Goal: Use online tool/utility: Utilize a website feature to perform a specific function

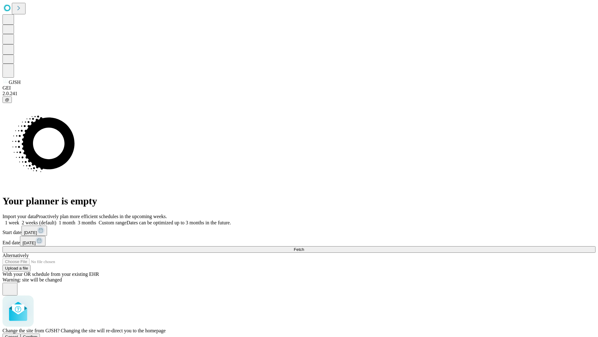
click at [38, 334] on span "Confirm" at bounding box center [30, 336] width 15 height 5
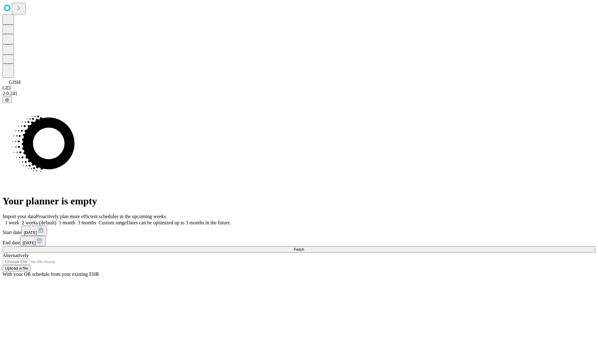
click at [56, 220] on label "2 weeks (default)" at bounding box center [37, 222] width 37 height 5
click at [304, 247] on span "Fetch" at bounding box center [299, 249] width 10 height 5
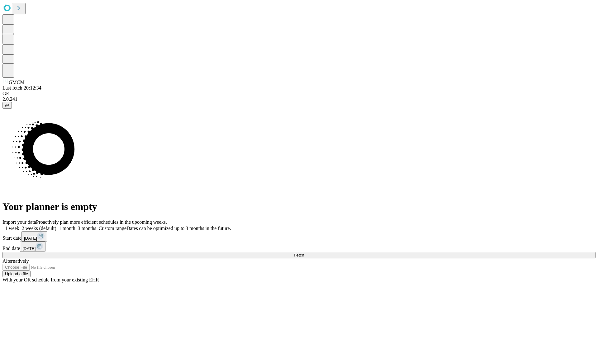
click at [56, 225] on label "2 weeks (default)" at bounding box center [37, 227] width 37 height 5
click at [304, 252] on span "Fetch" at bounding box center [299, 254] width 10 height 5
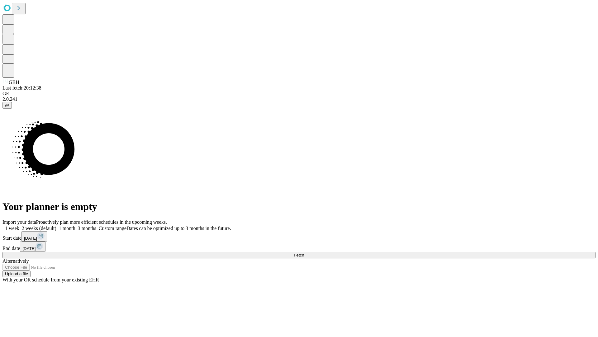
click at [56, 225] on label "2 weeks (default)" at bounding box center [37, 227] width 37 height 5
click at [304, 252] on span "Fetch" at bounding box center [299, 254] width 10 height 5
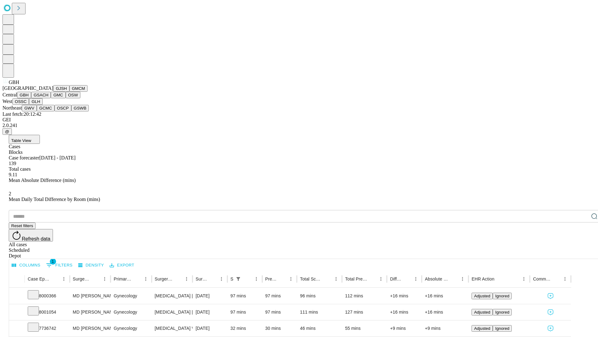
click at [48, 98] on button "GSACH" at bounding box center [41, 95] width 20 height 7
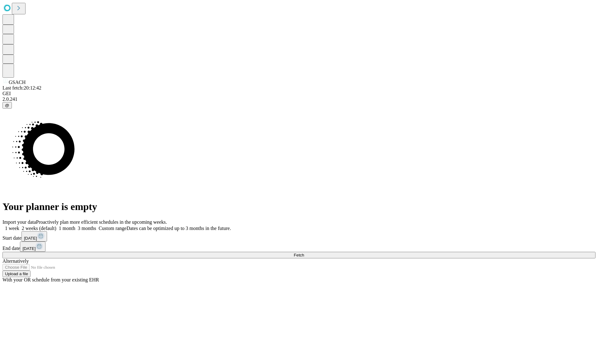
click at [304, 252] on span "Fetch" at bounding box center [299, 254] width 10 height 5
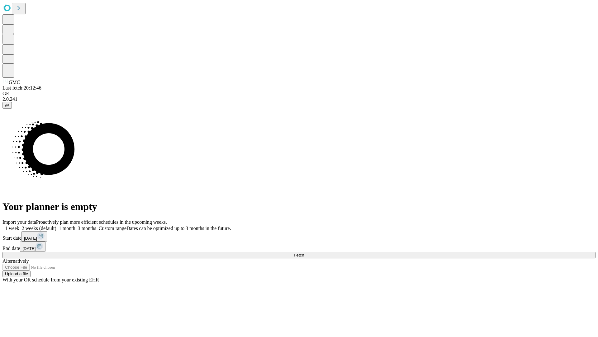
click at [56, 225] on label "2 weeks (default)" at bounding box center [37, 227] width 37 height 5
click at [304, 252] on span "Fetch" at bounding box center [299, 254] width 10 height 5
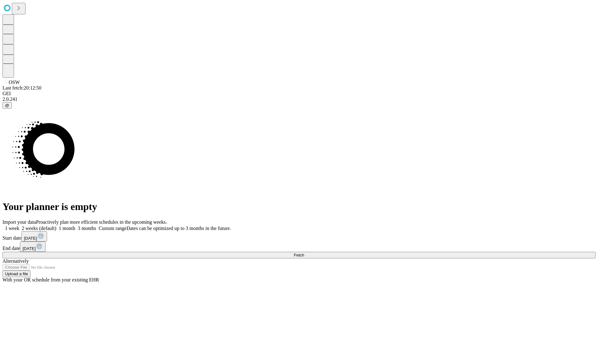
click at [56, 225] on label "2 weeks (default)" at bounding box center [37, 227] width 37 height 5
click at [304, 252] on span "Fetch" at bounding box center [299, 254] width 10 height 5
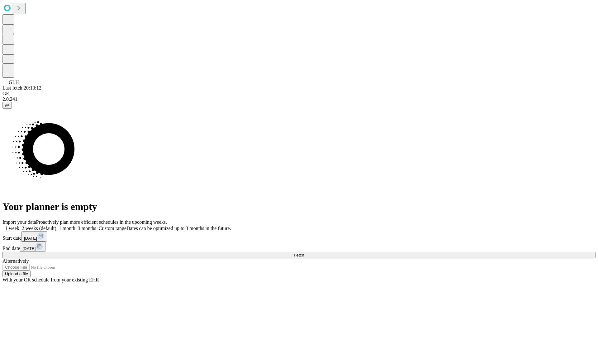
click at [56, 225] on label "2 weeks (default)" at bounding box center [37, 227] width 37 height 5
click at [304, 252] on span "Fetch" at bounding box center [299, 254] width 10 height 5
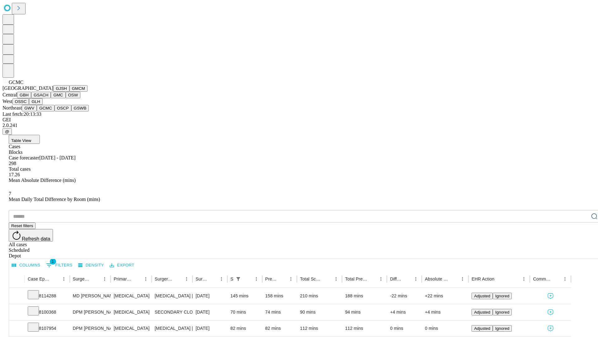
click at [55, 111] on button "OSCP" at bounding box center [63, 108] width 17 height 7
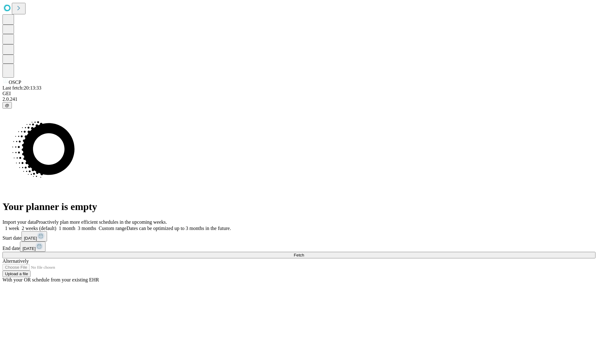
click at [56, 225] on label "2 weeks (default)" at bounding box center [37, 227] width 37 height 5
click at [304, 252] on span "Fetch" at bounding box center [299, 254] width 10 height 5
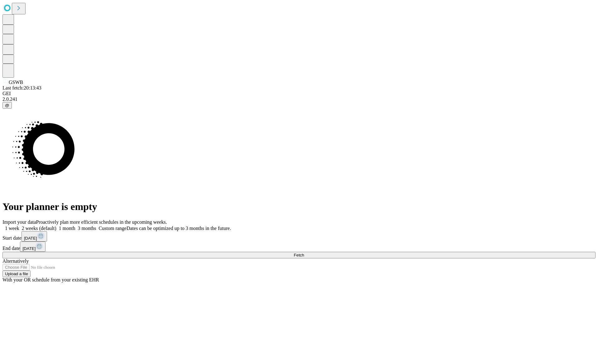
click at [56, 225] on label "2 weeks (default)" at bounding box center [37, 227] width 37 height 5
click at [304, 252] on span "Fetch" at bounding box center [299, 254] width 10 height 5
